Goal: Task Accomplishment & Management: Complete application form

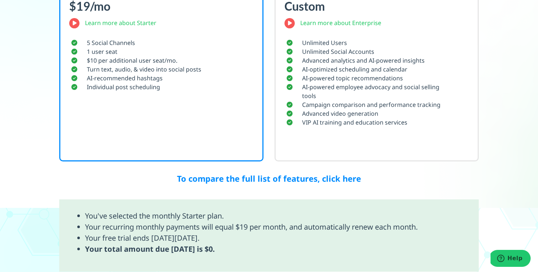
scroll to position [421, 0]
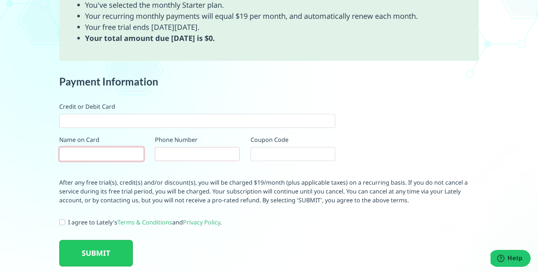
click at [94, 154] on input "text" at bounding box center [101, 154] width 85 height 14
type input "john stafford"
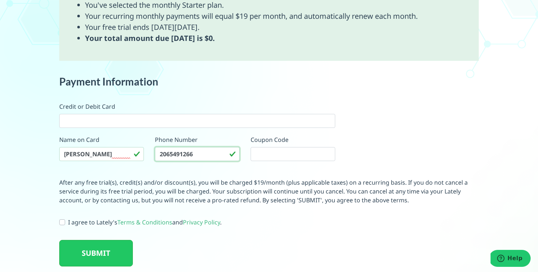
type input "2065491266"
click at [68, 223] on label "I agree to Lately's Terms & Conditions and Privacy Policy ." at bounding box center [144, 222] width 153 height 9
click at [61, 223] on input "I agree to Lately's Terms & Conditions and Privacy Policy ." at bounding box center [62, 221] width 6 height 7
checkbox input "true"
click at [91, 247] on button "SUBMIT" at bounding box center [96, 253] width 74 height 27
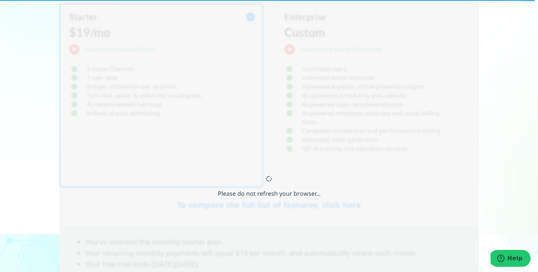
scroll to position [42, 0]
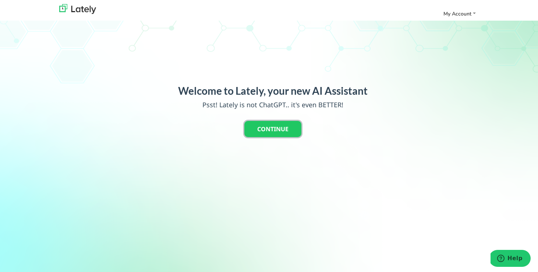
click at [282, 131] on button "CONTINUE" at bounding box center [272, 129] width 57 height 16
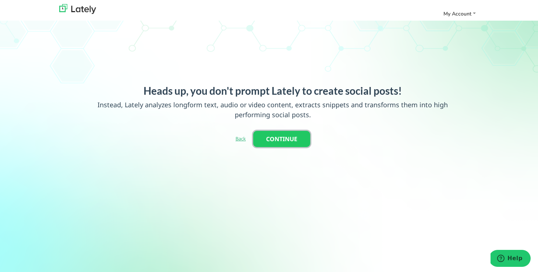
click at [280, 139] on button "CONTINUE" at bounding box center [281, 139] width 57 height 16
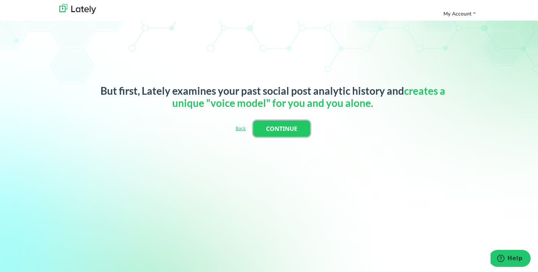
click at [282, 131] on button "CONTINUE" at bounding box center [281, 128] width 57 height 16
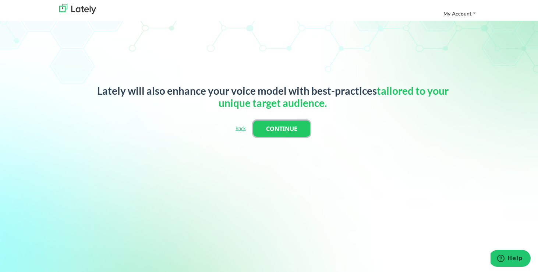
click at [286, 130] on button "CONTINUE" at bounding box center [281, 128] width 57 height 16
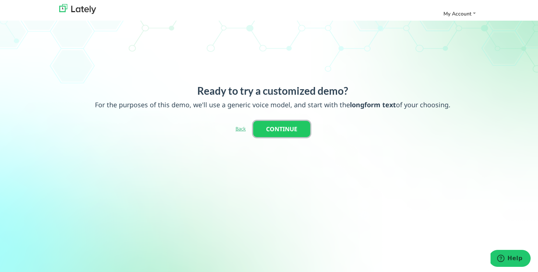
click at [286, 130] on button "CONTINUE" at bounding box center [281, 129] width 57 height 16
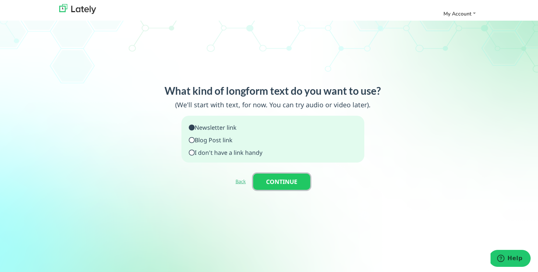
click at [280, 182] on button "CONTINUE" at bounding box center [281, 181] width 57 height 16
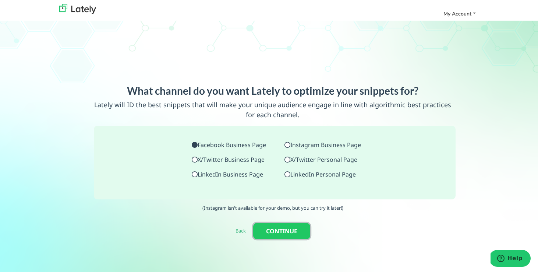
click at [280, 226] on button "CONTINUE" at bounding box center [281, 231] width 57 height 16
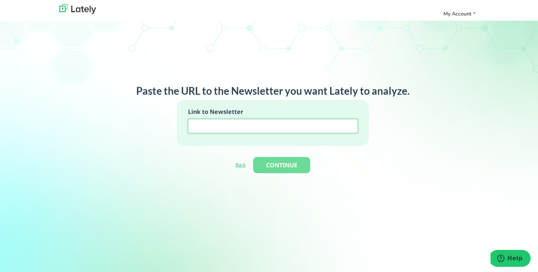
click at [240, 126] on input at bounding box center [272, 126] width 169 height 14
click at [229, 125] on input at bounding box center [272, 126] width 169 height 14
paste input "https://www.counseling.org/docs/default-source/practice-briefs/lgbtqq.pdf?sfvrs…"
type input "https://www.counseling.org/docs/default-source/practice-briefs/lgbtqq.pdf?sfvrs…"
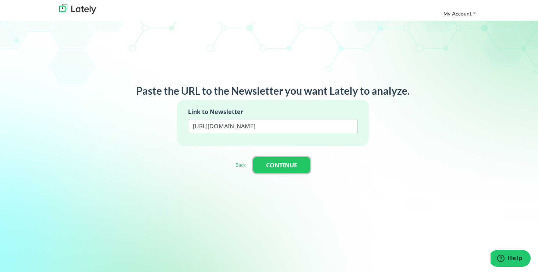
scroll to position [0, 0]
click at [297, 167] on button "CONTINUE" at bounding box center [281, 165] width 57 height 16
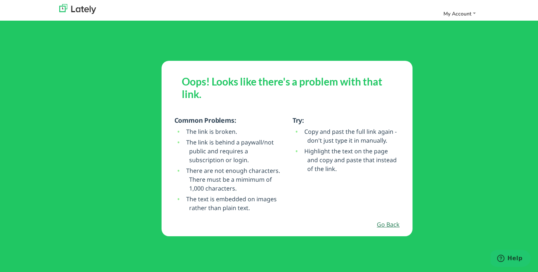
click at [388, 224] on link "Go Back" at bounding box center [388, 224] width 23 height 9
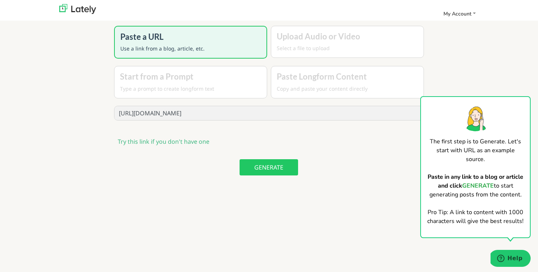
click at [209, 49] on p "Use a link from a blog, article, etc." at bounding box center [190, 49] width 141 height 8
click at [270, 168] on button "GENERATE" at bounding box center [269, 167] width 59 height 16
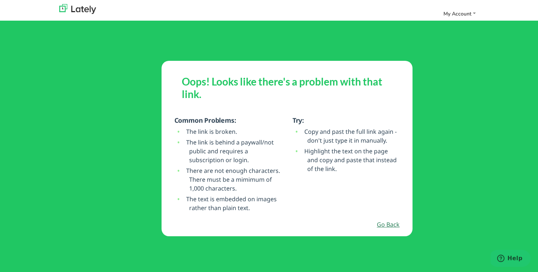
click at [384, 223] on link "Go Back" at bounding box center [388, 224] width 23 height 9
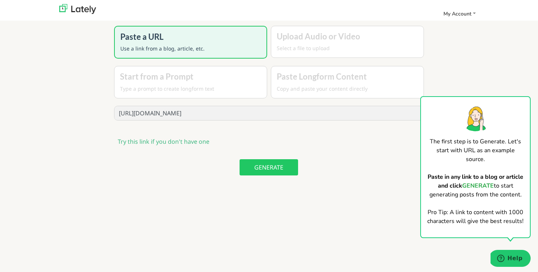
click at [298, 116] on input "https://www.counseling.org/docs/default-source/practice-briefs/lgbtqq.pdf?sfvrs…" at bounding box center [269, 113] width 310 height 14
paste input "pmc.ncbi.nlm.nih.gov/articles/PMC9395481/"
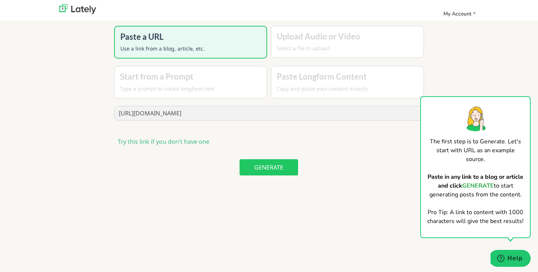
type input "https://pmc.ncbi.nlm.nih.gov/articles/PMC9395481/"
click at [273, 164] on button "GENERATE" at bounding box center [269, 167] width 59 height 16
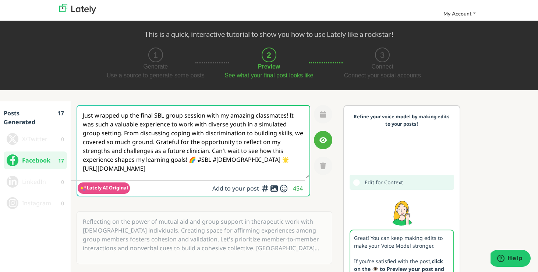
click at [113, 191] on small "Lately AI Original" at bounding box center [104, 187] width 52 height 11
click at [112, 186] on span "Lately AI Original" at bounding box center [107, 187] width 41 height 7
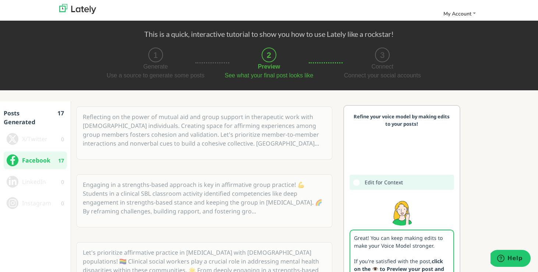
scroll to position [99, 0]
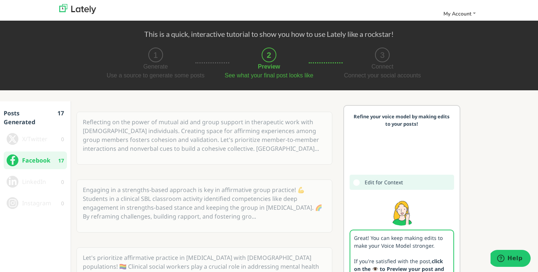
click at [181, 133] on p "Reflecting on the power of mutual aid and group support in therapeutic work wit…" at bounding box center [204, 135] width 254 height 46
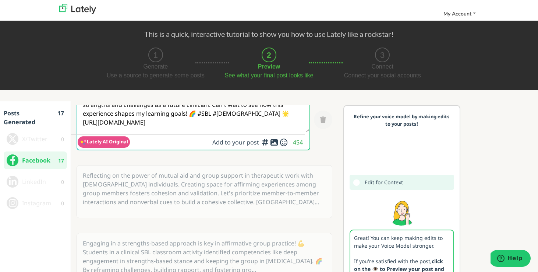
scroll to position [49, 0]
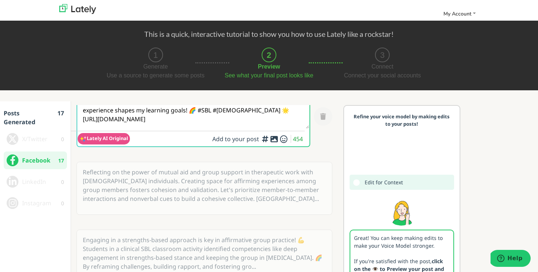
click at [118, 141] on span "Lately AI Original" at bounding box center [107, 138] width 41 height 7
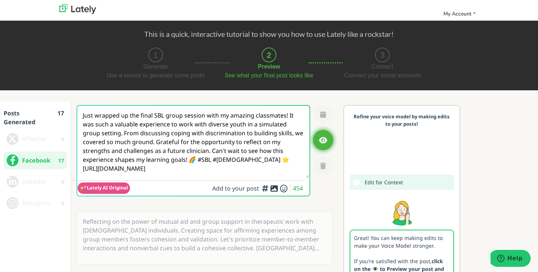
click at [325, 138] on icon "button" at bounding box center [323, 140] width 7 height 7
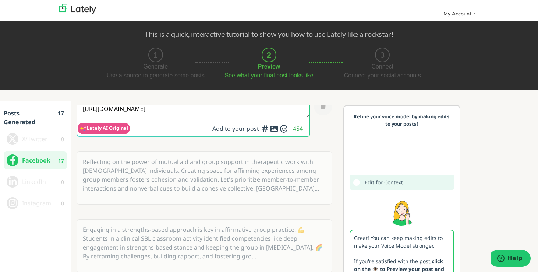
scroll to position [60, 0]
click at [248, 179] on p "Reflecting on the power of mutual aid and group support in therapeutic work wit…" at bounding box center [204, 174] width 254 height 46
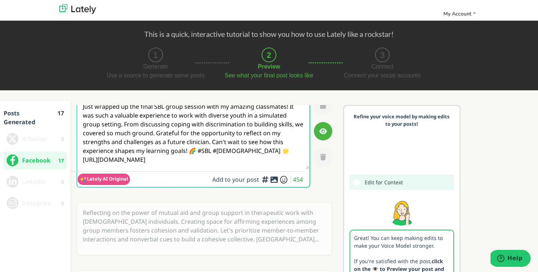
scroll to position [0, 0]
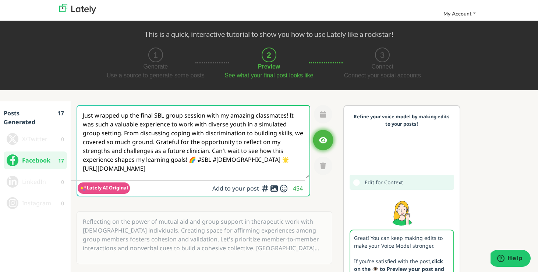
click at [323, 142] on icon "button" at bounding box center [323, 140] width 7 height 7
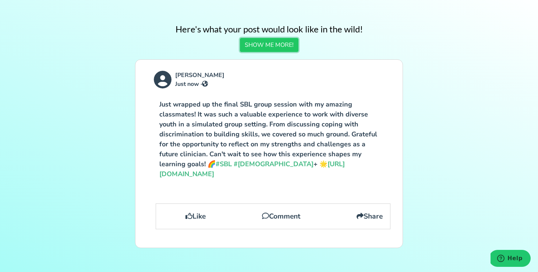
click at [268, 45] on button "SHOW ME MORE!" at bounding box center [269, 45] width 59 height 14
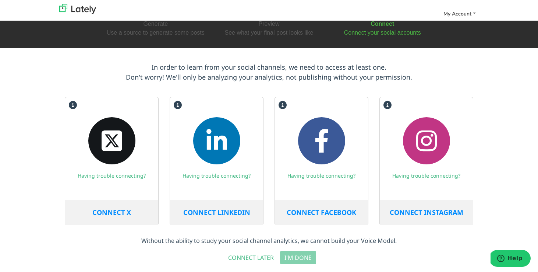
scroll to position [47, 0]
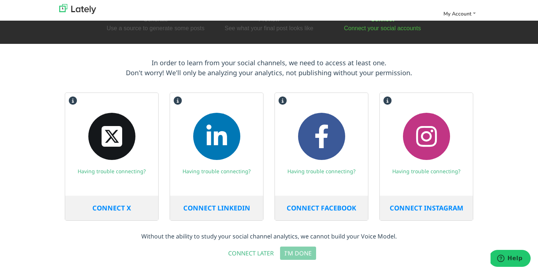
click at [332, 207] on span "CONNECT FACEBOOK" at bounding box center [322, 207] width 70 height 9
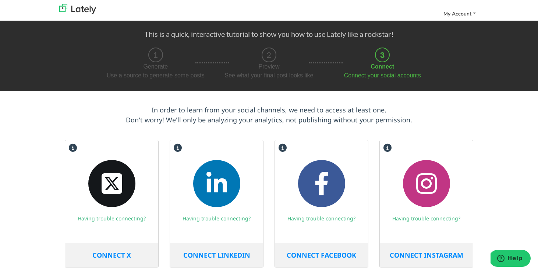
click at [317, 255] on span "CONNECT FACEBOOK" at bounding box center [322, 254] width 70 height 9
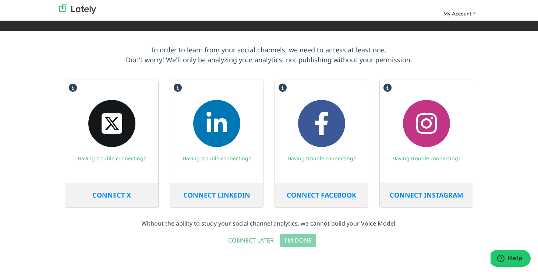
scroll to position [105, 0]
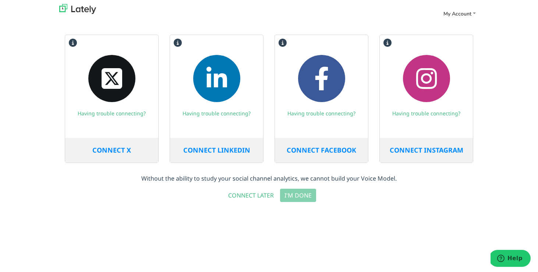
click at [320, 151] on span "CONNECT FACEBOOK" at bounding box center [322, 149] width 70 height 9
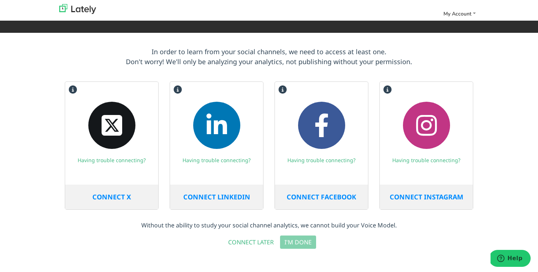
scroll to position [105, 0]
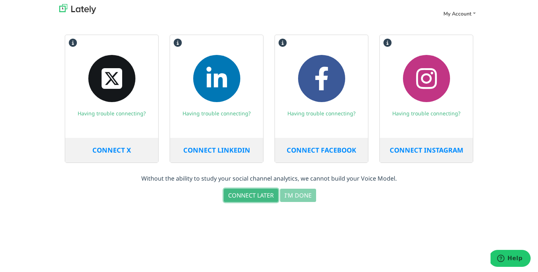
click at [254, 198] on button "CONNECT LATER" at bounding box center [251, 194] width 54 height 13
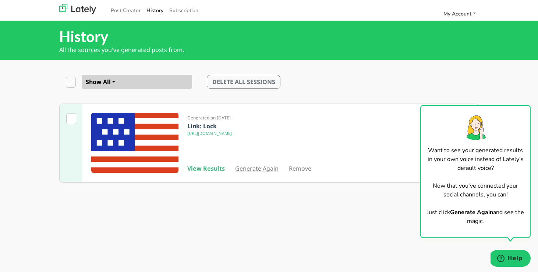
click at [257, 169] on link "Generate Again" at bounding box center [256, 168] width 43 height 8
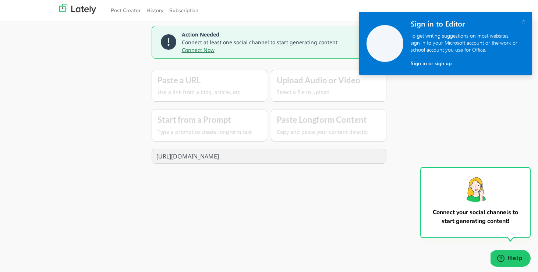
click at [197, 51] on link "Connect Now" at bounding box center [198, 49] width 33 height 7
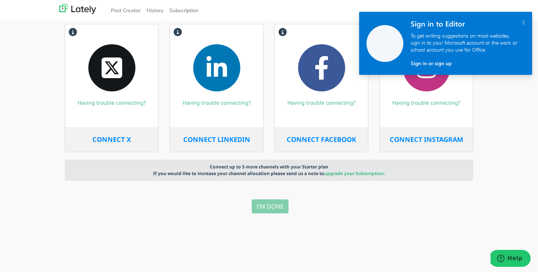
click at [424, 62] on button "Sign in or sign up" at bounding box center [431, 63] width 41 height 7
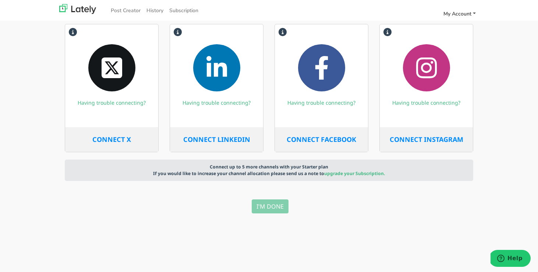
click at [466, 15] on span "My Account" at bounding box center [458, 13] width 28 height 7
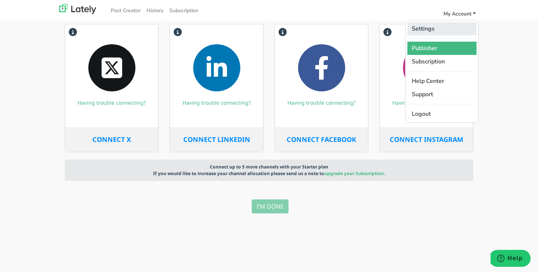
click at [431, 29] on link "Settings" at bounding box center [441, 28] width 69 height 13
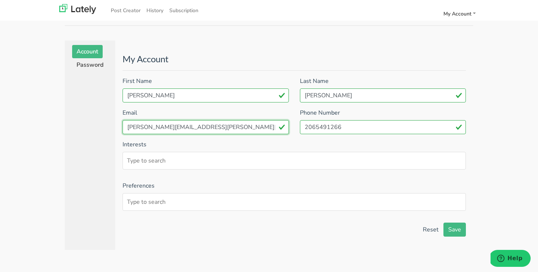
drag, startPoint x: 256, startPoint y: 129, endPoint x: 115, endPoint y: 130, distance: 141.4
click at [115, 130] on div "My Account First Name John Please enter your first name. Last Name Stafford Ple…" at bounding box center [294, 147] width 358 height 203
type input "john.r.stafford@outlook.com"
click at [229, 159] on ul at bounding box center [294, 161] width 343 height 18
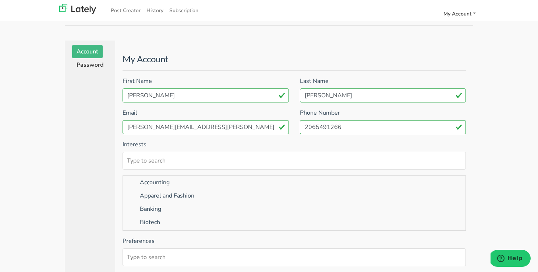
click at [220, 162] on ul at bounding box center [294, 161] width 343 height 18
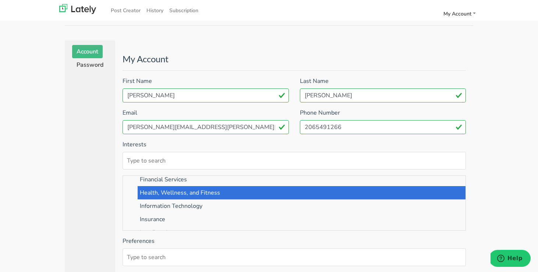
click at [211, 191] on li "Health, Wellness, and Fitness" at bounding box center [302, 192] width 328 height 13
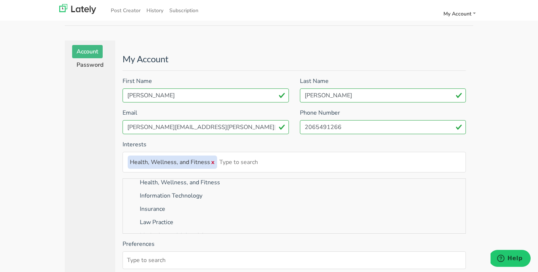
click at [513, 172] on div "Settings Account Password My Account First Name John Please enter your first na…" at bounding box center [269, 142] width 538 height 272
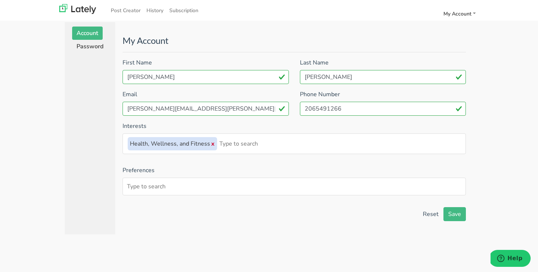
scroll to position [28, 0]
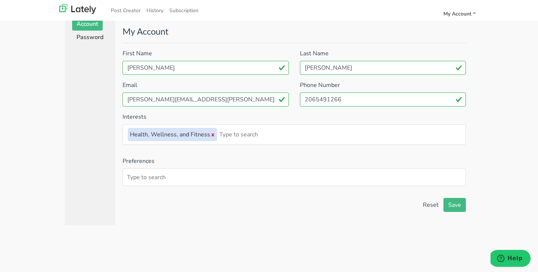
click at [350, 177] on ul at bounding box center [294, 177] width 343 height 18
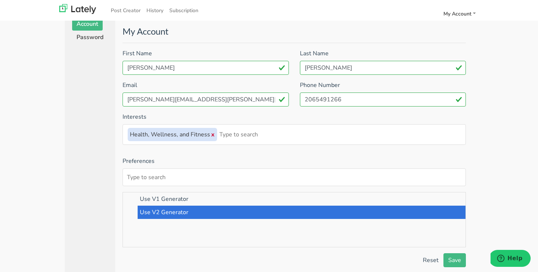
click at [202, 215] on li "Use V2 Generator" at bounding box center [302, 211] width 328 height 13
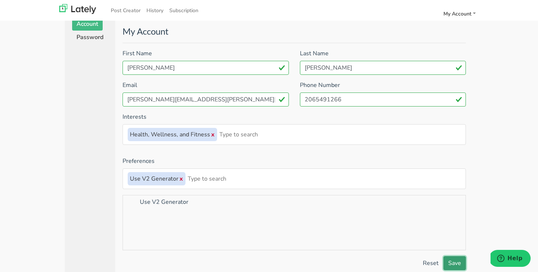
click at [458, 262] on button "Save" at bounding box center [455, 263] width 22 height 14
click at [457, 209] on button "Save" at bounding box center [455, 208] width 22 height 14
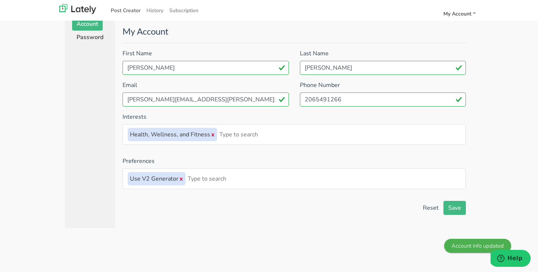
click at [122, 12] on link "Post Creator" at bounding box center [126, 10] width 36 height 12
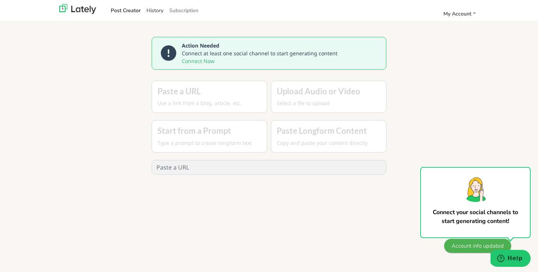
click at [158, 11] on link "History" at bounding box center [155, 10] width 23 height 12
